Goal: Transaction & Acquisition: Purchase product/service

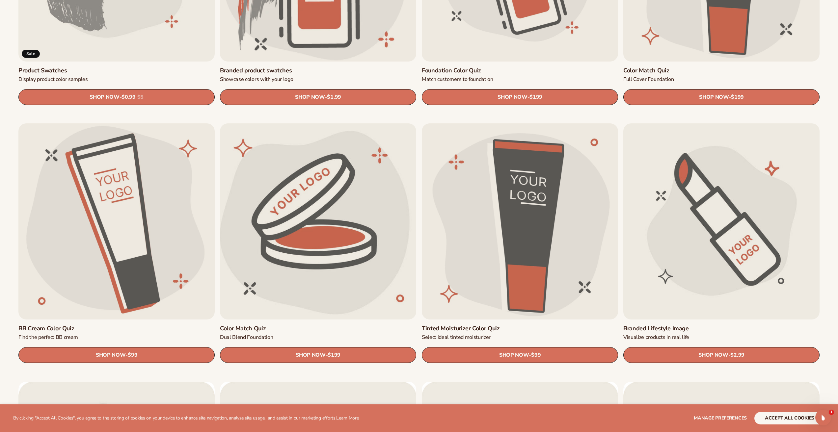
scroll to position [758, 0]
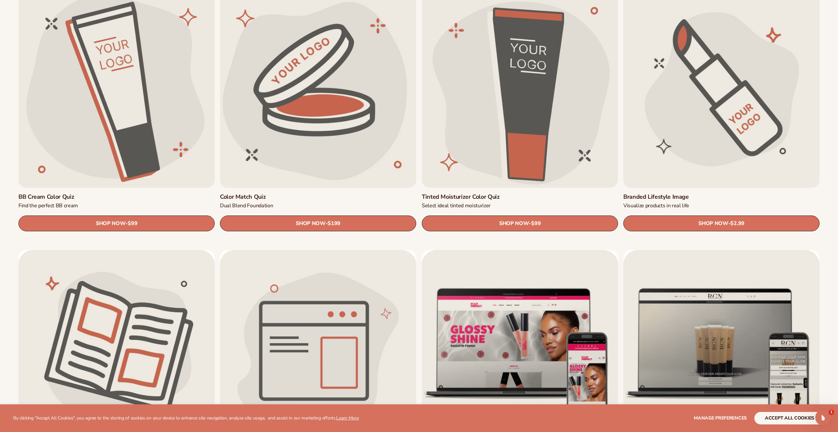
click at [666, 193] on link "Branded Lifestyle Image" at bounding box center [722, 197] width 196 height 8
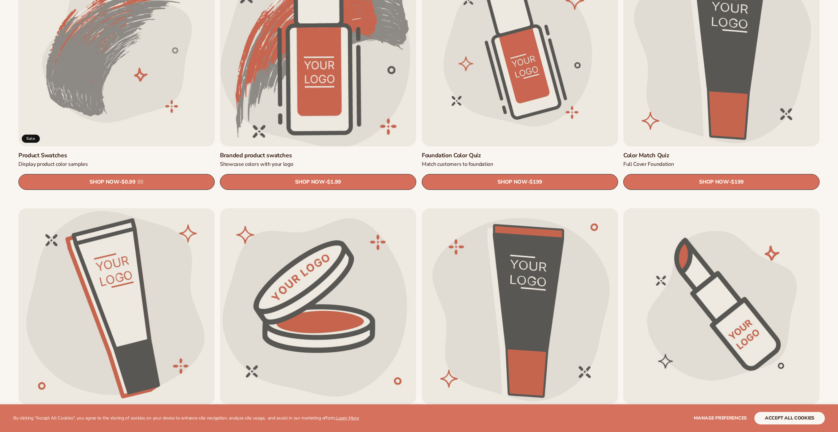
scroll to position [560, 0]
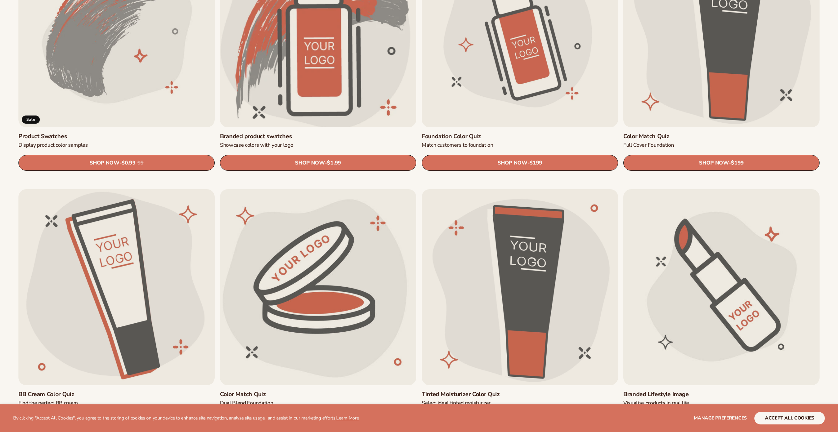
click at [260, 136] on link "Branded product swatches" at bounding box center [318, 137] width 196 height 8
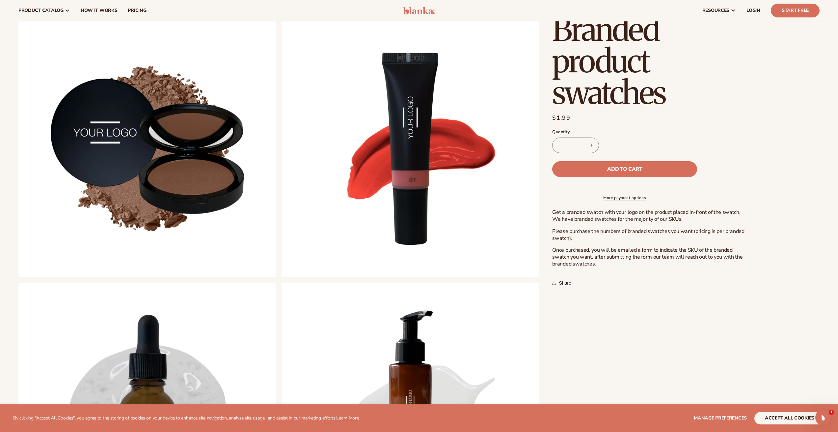
scroll to position [395, 0]
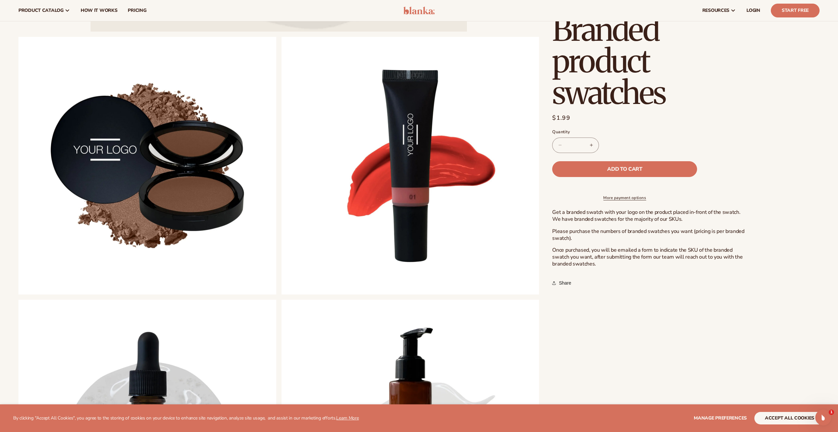
click at [593, 148] on button "Increase quantity for Branded product swatches" at bounding box center [591, 145] width 15 height 15
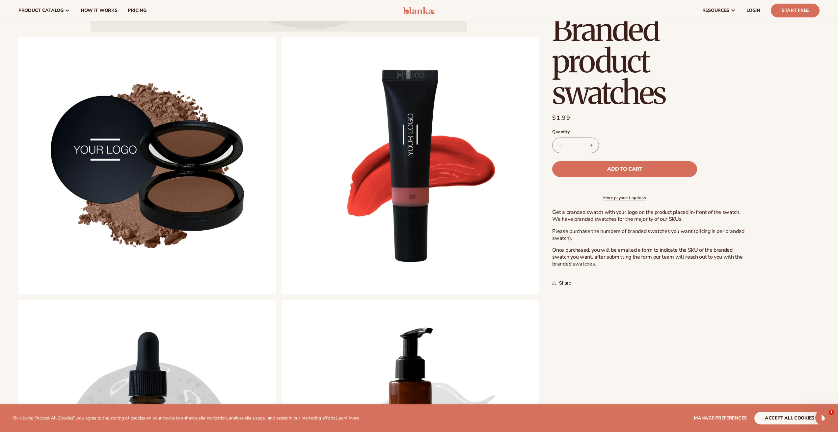
click at [593, 148] on button "Increase quantity for Branded product swatches" at bounding box center [591, 145] width 15 height 15
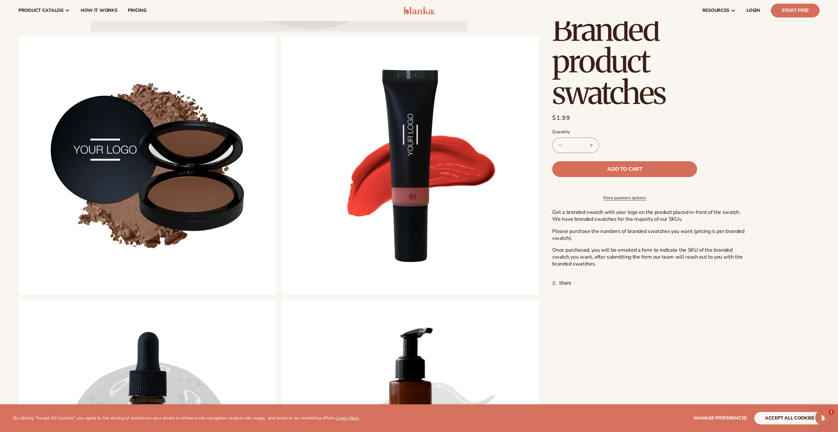
click at [593, 148] on button "Increase quantity for Branded product swatches" at bounding box center [591, 145] width 15 height 15
type input "**"
click at [554, 188] on shop-pay-wallet-button at bounding box center [553, 184] width 2 height 7
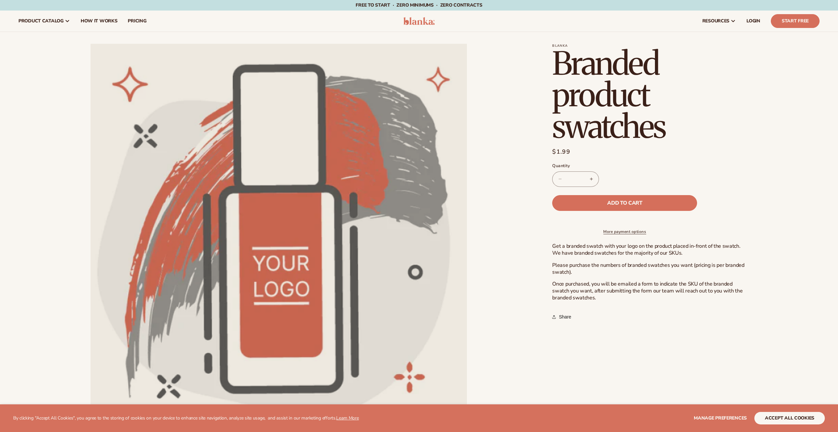
scroll to position [395, 0]
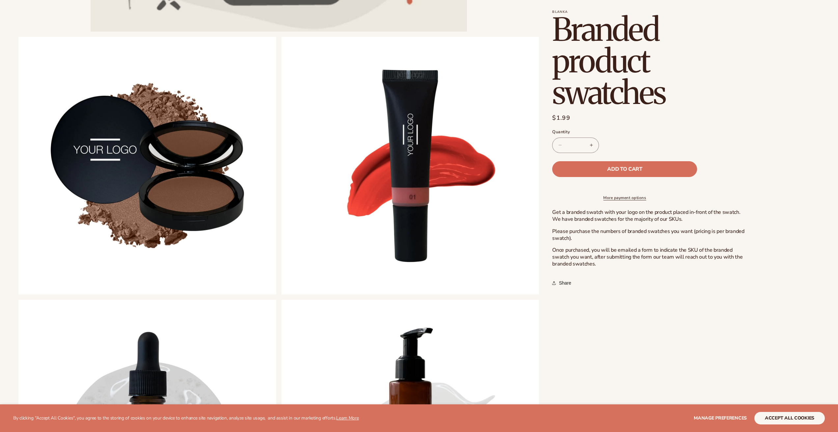
click at [635, 201] on link "More payment options" at bounding box center [624, 198] width 145 height 6
